Goal: Find specific page/section: Find specific page/section

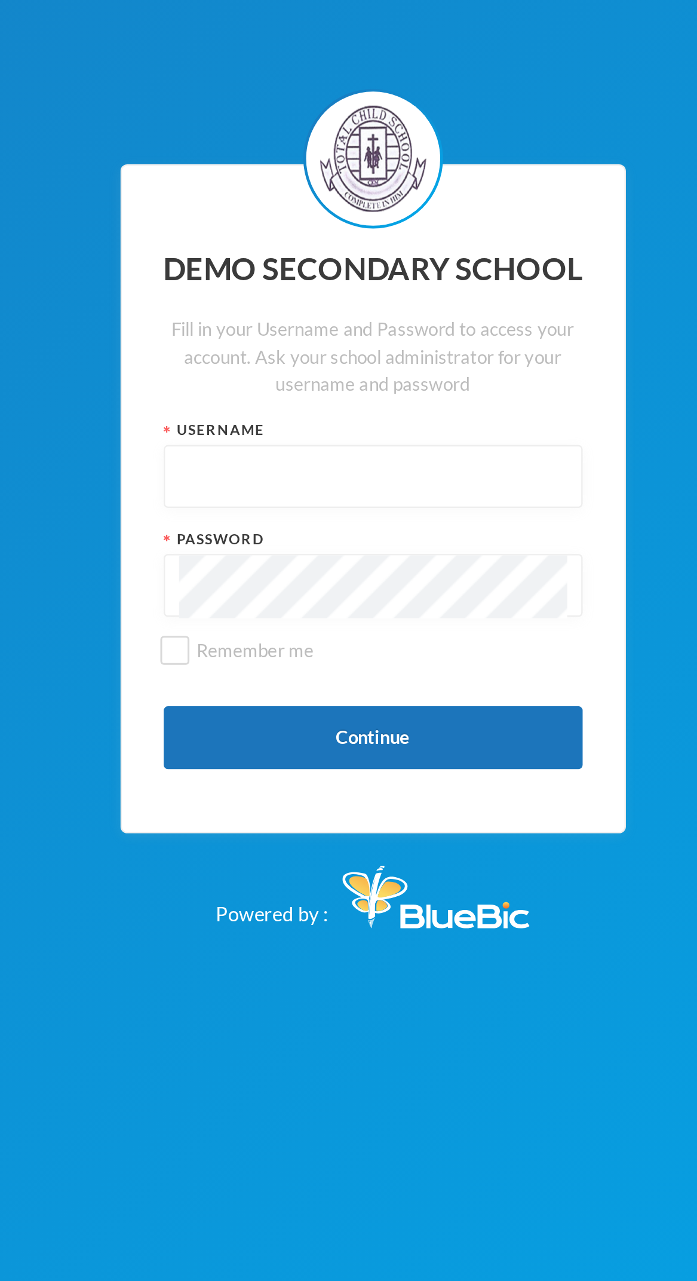
scroll to position [3, 0]
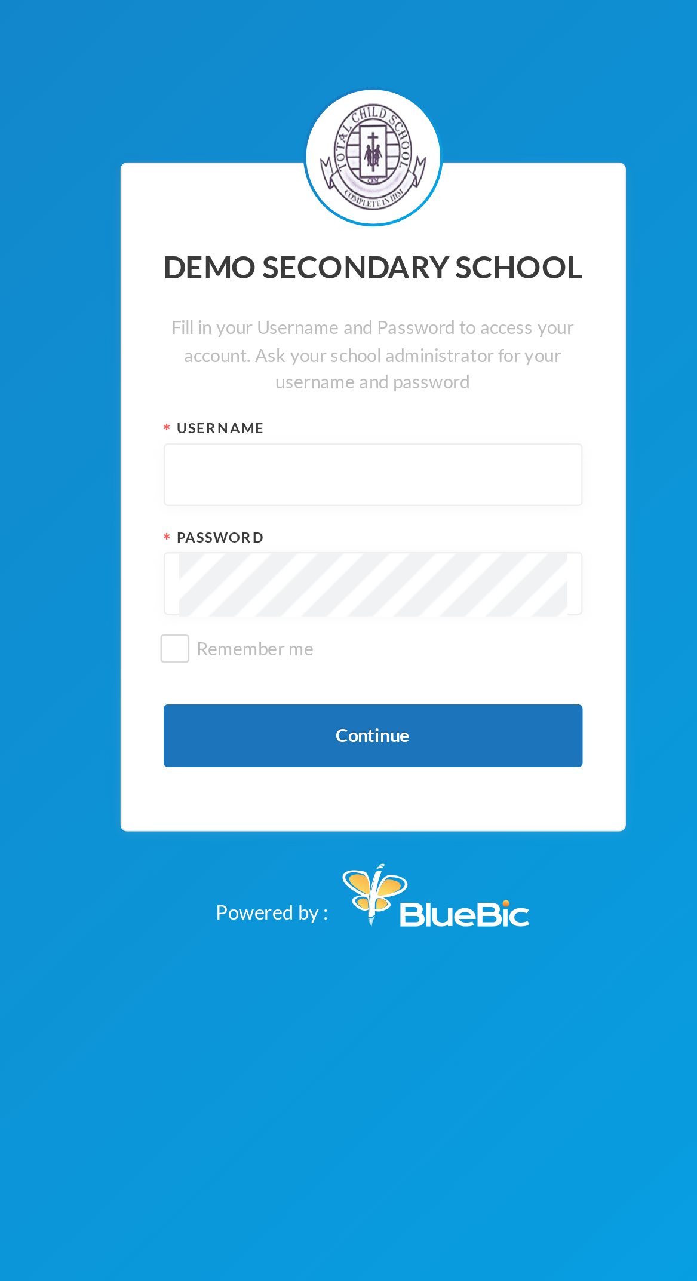
click at [271, 641] on input "text" at bounding box center [349, 627] width 166 height 27
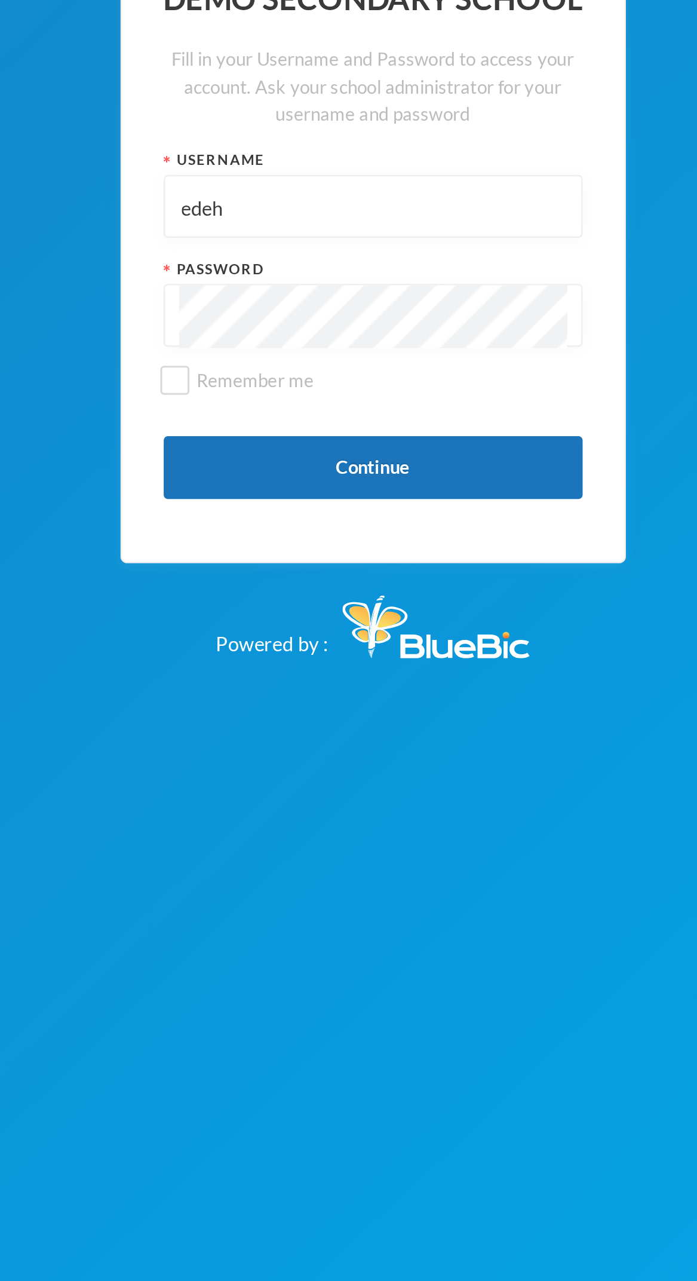
type input "edeh"
click at [261, 708] on input "Remember me" at bounding box center [264, 702] width 13 height 13
checkbox input "true"
click at [308, 752] on button "Continue" at bounding box center [348, 739] width 179 height 27
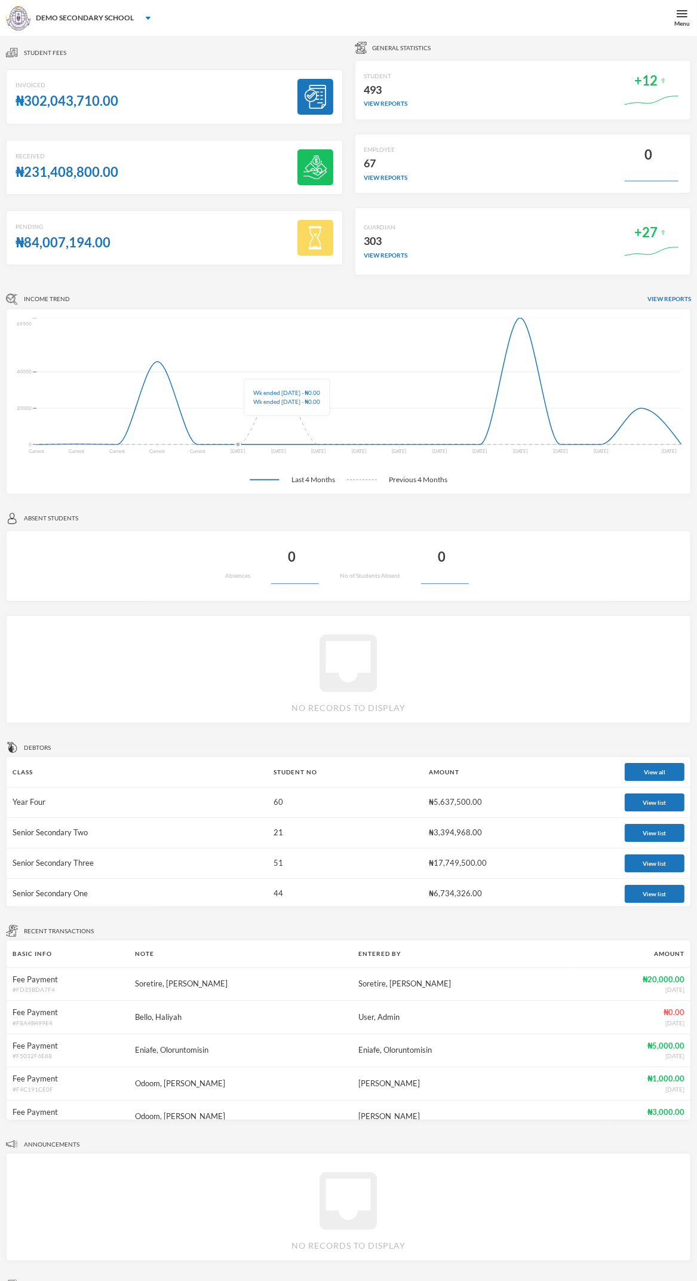
click at [681, 22] on div "Menu" at bounding box center [683, 23] width 16 height 9
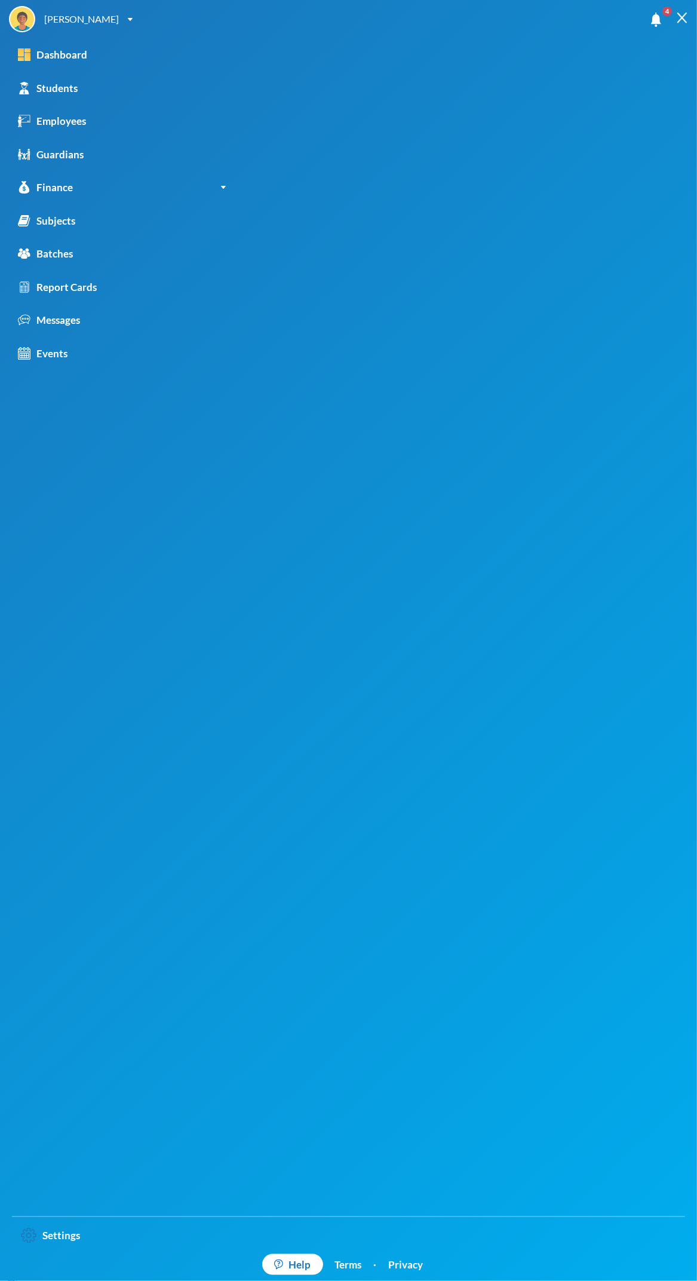
click at [53, 94] on div "Students" at bounding box center [48, 89] width 60 height 16
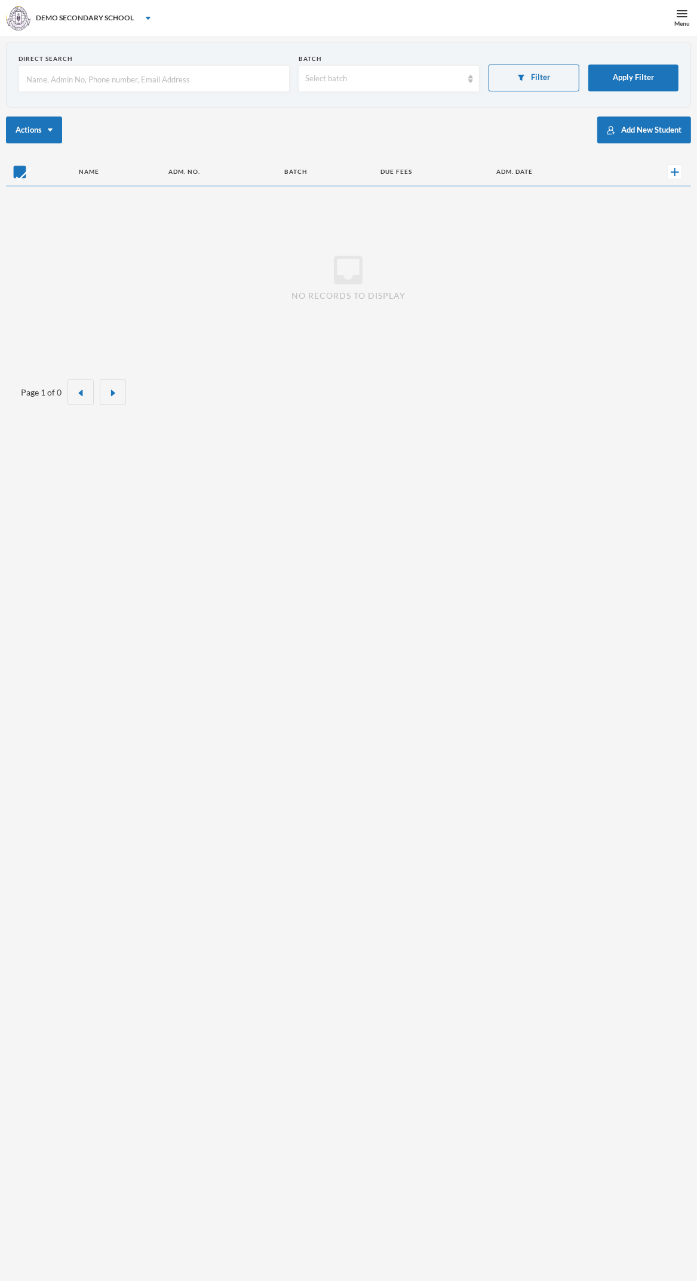
checkbox input "false"
